Goal: Find specific page/section: Find specific page/section

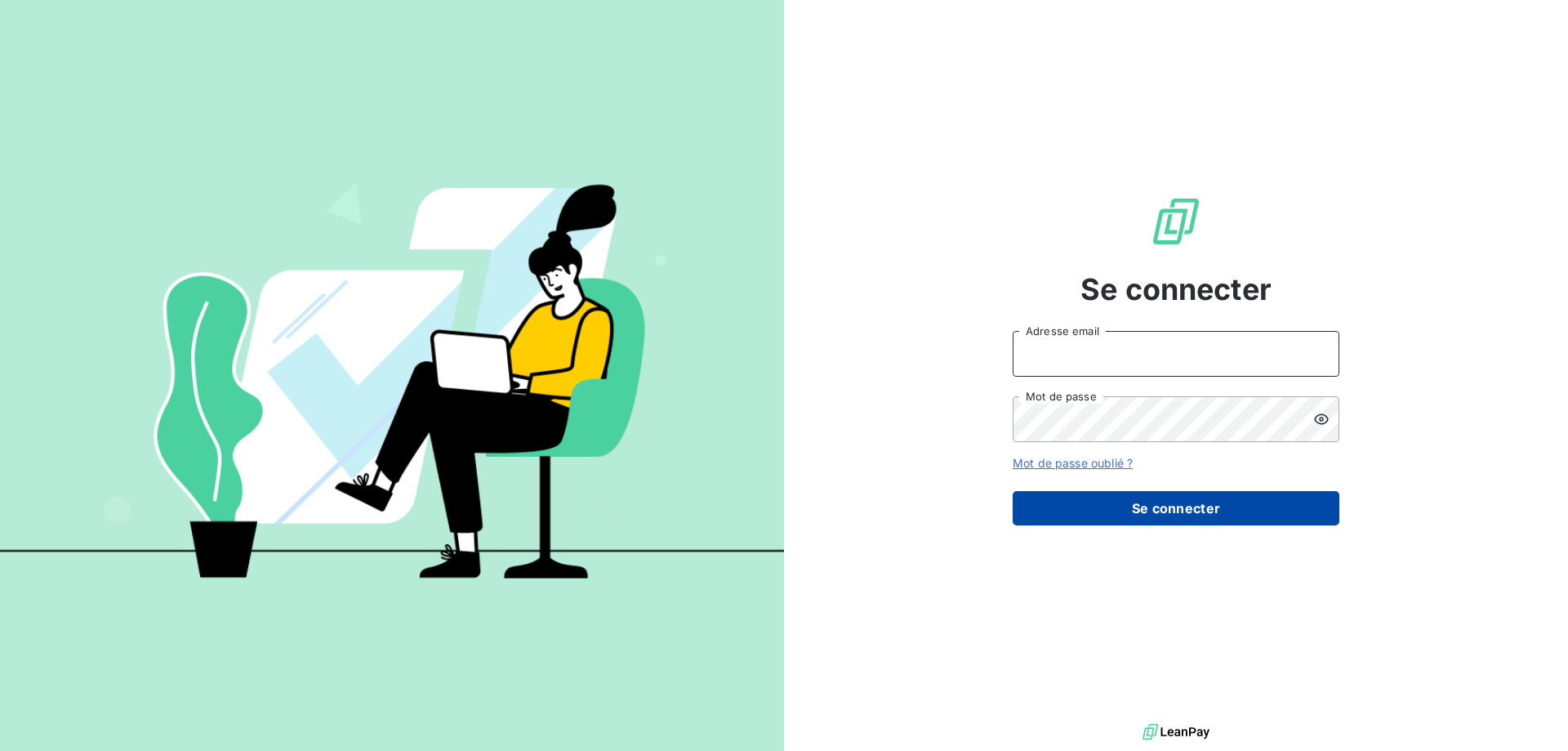
type input "ursula.bulant@wessling.fr"
click at [1182, 505] on button "Se connecter" at bounding box center [1176, 508] width 327 height 34
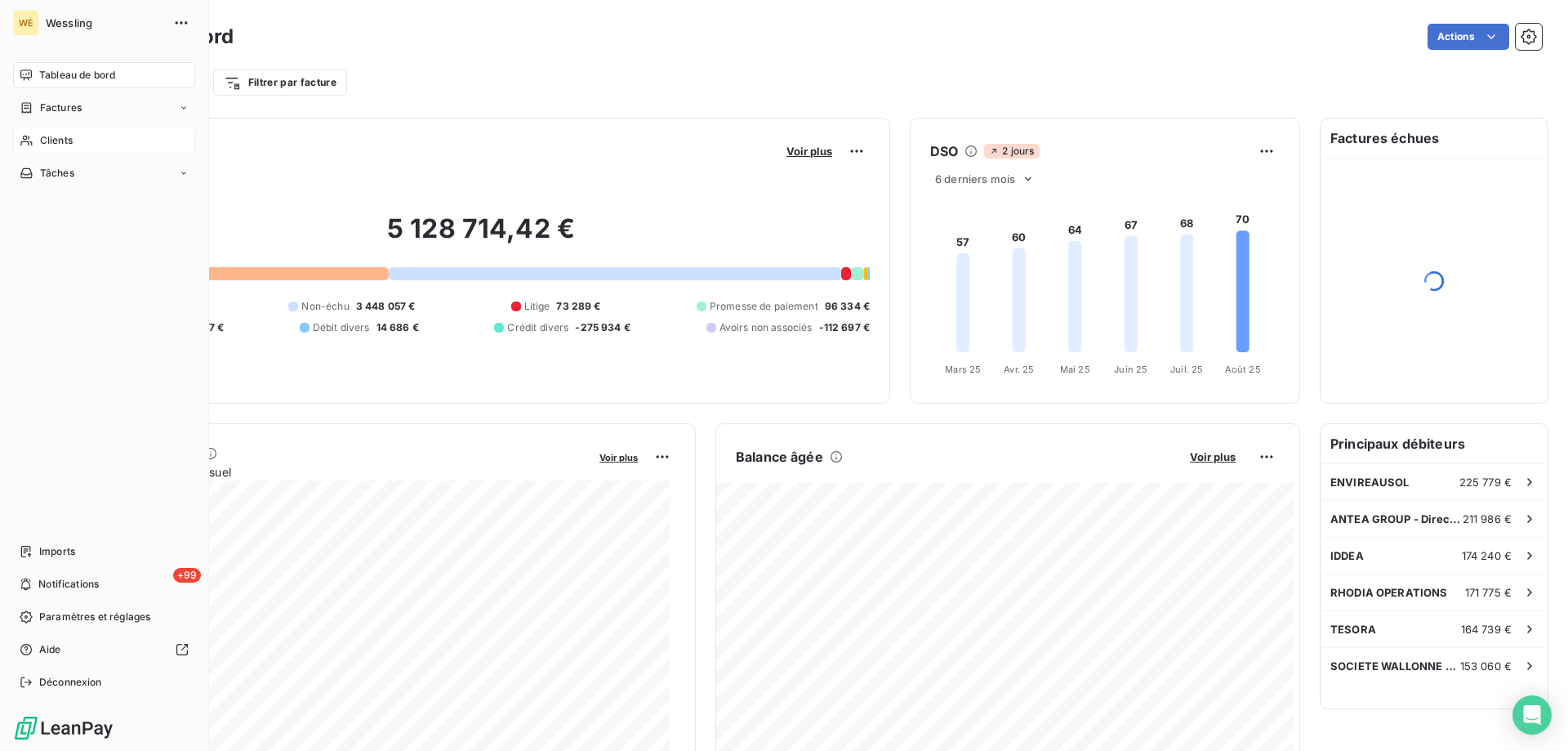
click at [53, 139] on span "Clients" at bounding box center [56, 140] width 33 height 14
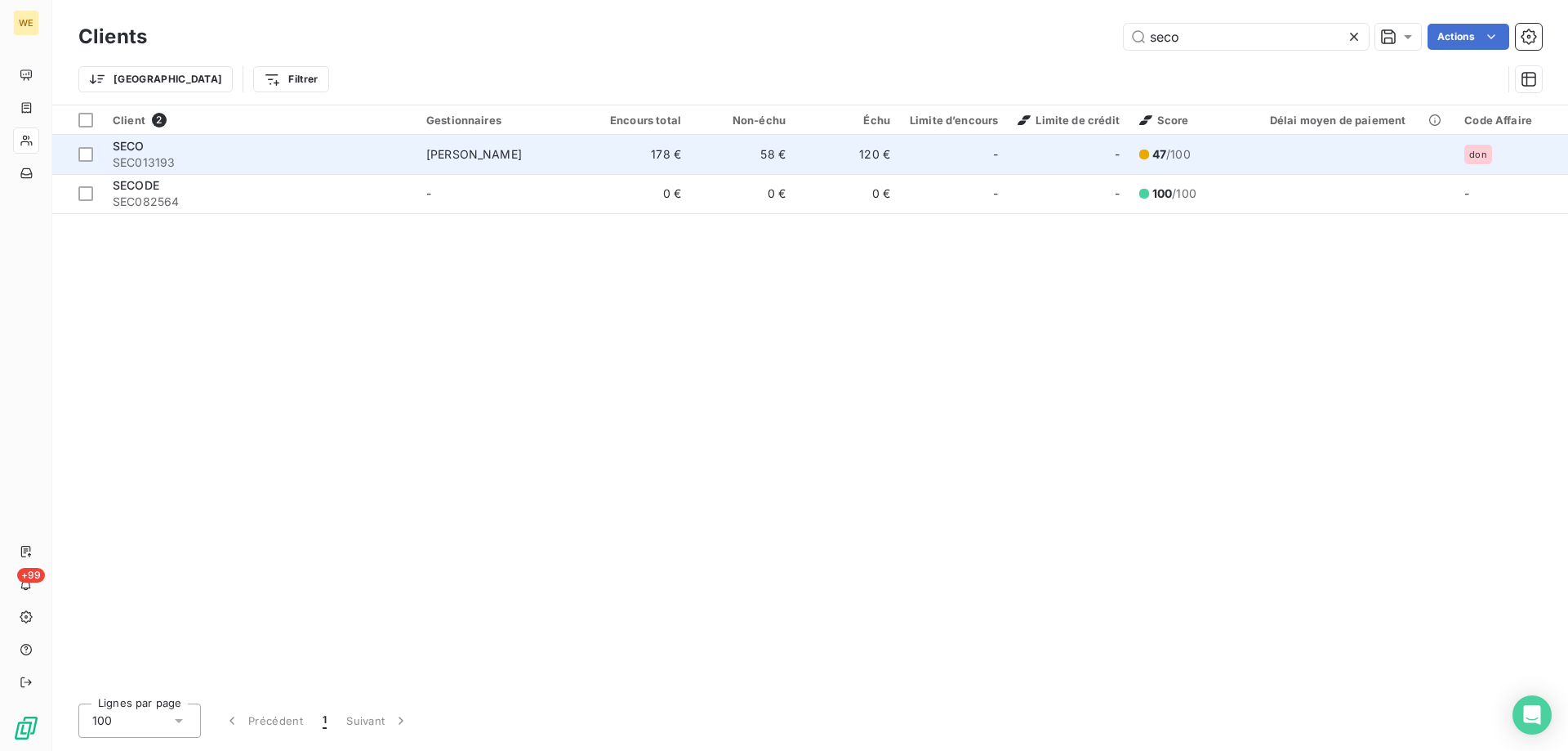
type input "seco"
click at [874, 151] on td "120 €" at bounding box center [847, 154] width 104 height 39
